Goal: Task Accomplishment & Management: Manage account settings

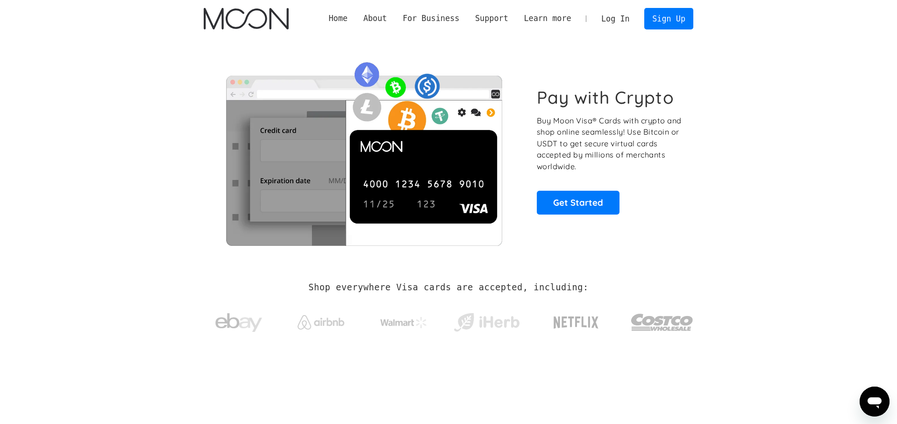
click at [617, 18] on link "Log In" at bounding box center [616, 18] width 44 height 21
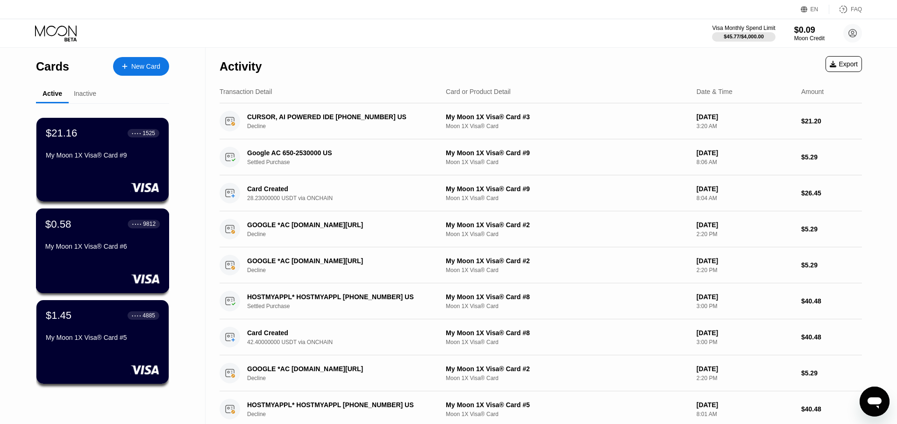
click at [148, 252] on div "My Moon 1X Visa® Card #6" at bounding box center [102, 248] width 115 height 11
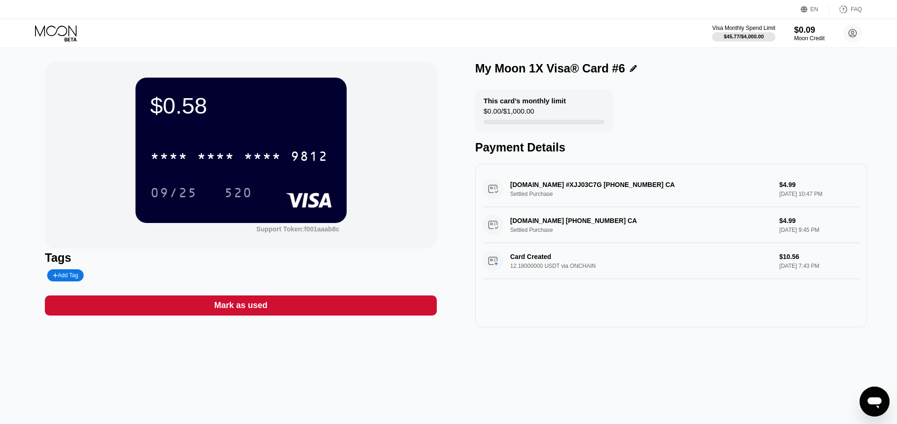
click at [112, 30] on div "Visa Monthly Spend Limit $45.77 / $4,000.00 $0.09 Moon Credit David Ko davidkok…" at bounding box center [448, 33] width 897 height 28
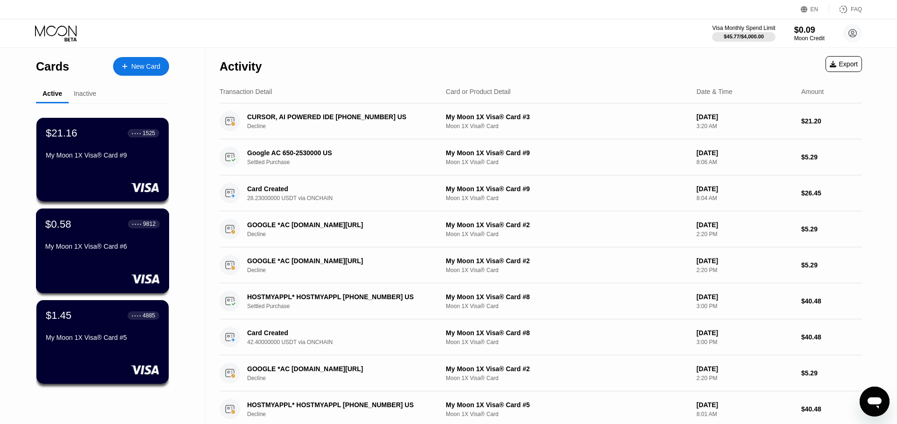
click at [139, 258] on div "$0.58 ● ● ● ● 9812 My Moon 1X Visa® Card #6" at bounding box center [103, 250] width 134 height 85
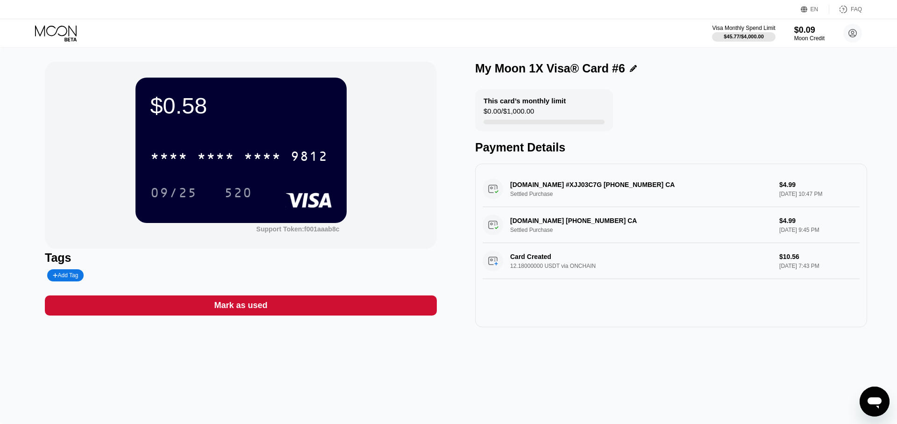
click at [575, 348] on div "$0.58 * * * * * * * * * * * * 9812 09/25 520 Support Token: f001aaab8c Tags Add…" at bounding box center [448, 236] width 897 height 376
